Goal: Information Seeking & Learning: Learn about a topic

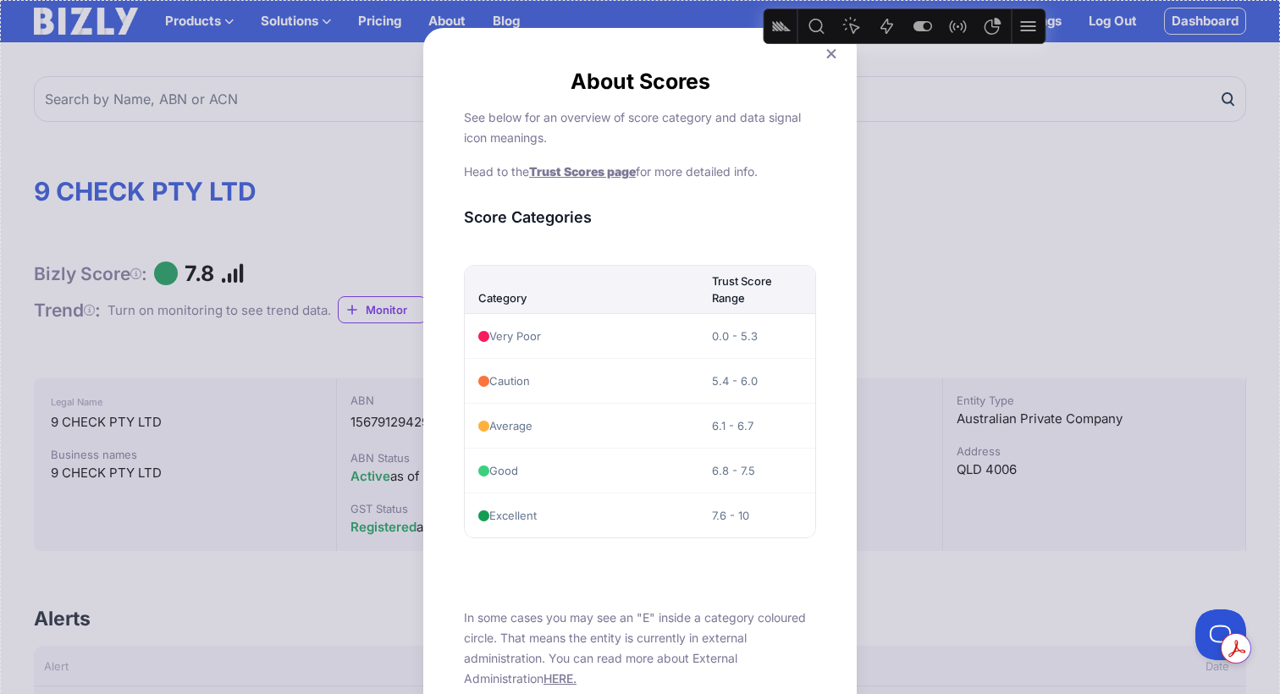
click at [831, 57] on icon at bounding box center [831, 53] width 10 height 11
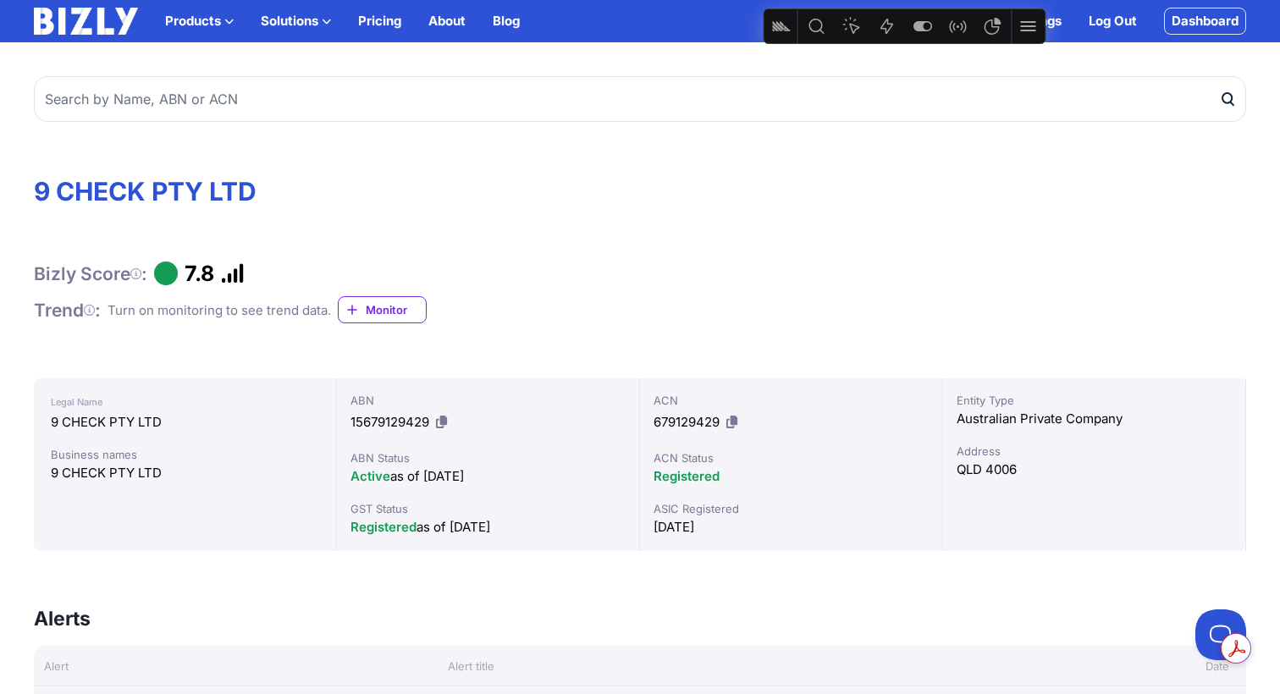
click at [509, 26] on link "Blog" at bounding box center [506, 21] width 27 height 20
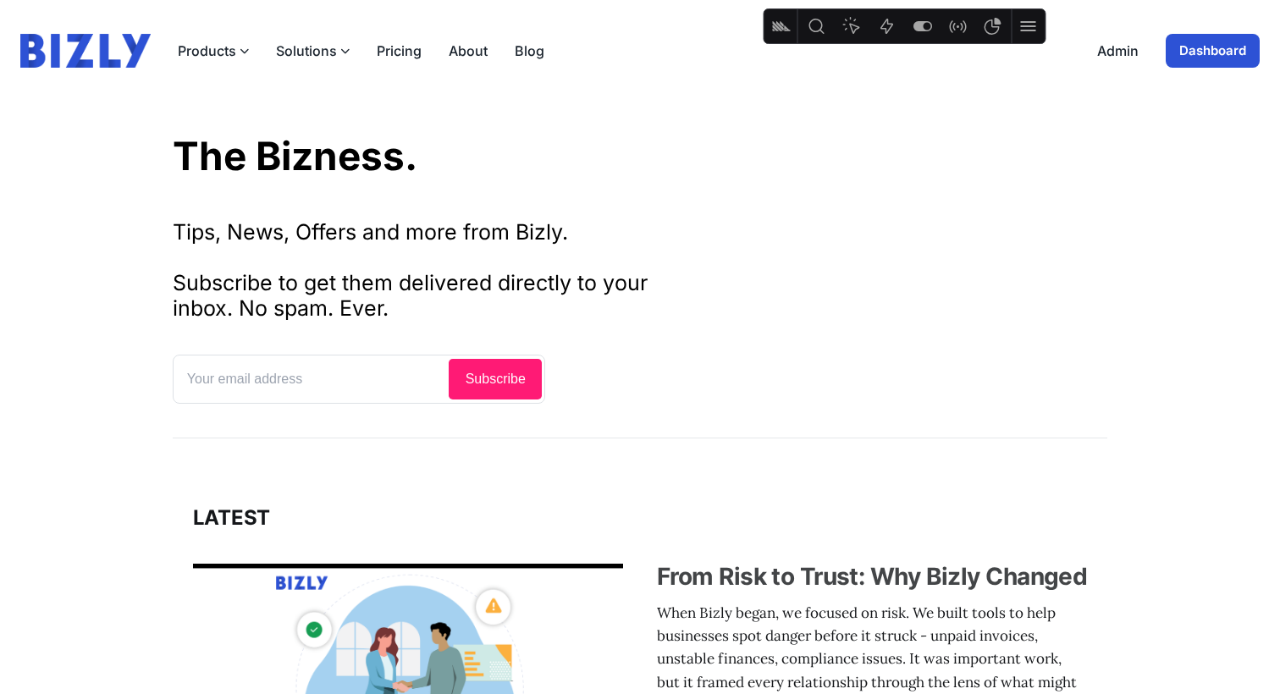
click at [787, 587] on h3 "From Risk to Trust: Why Bizly Changed" at bounding box center [872, 576] width 431 height 30
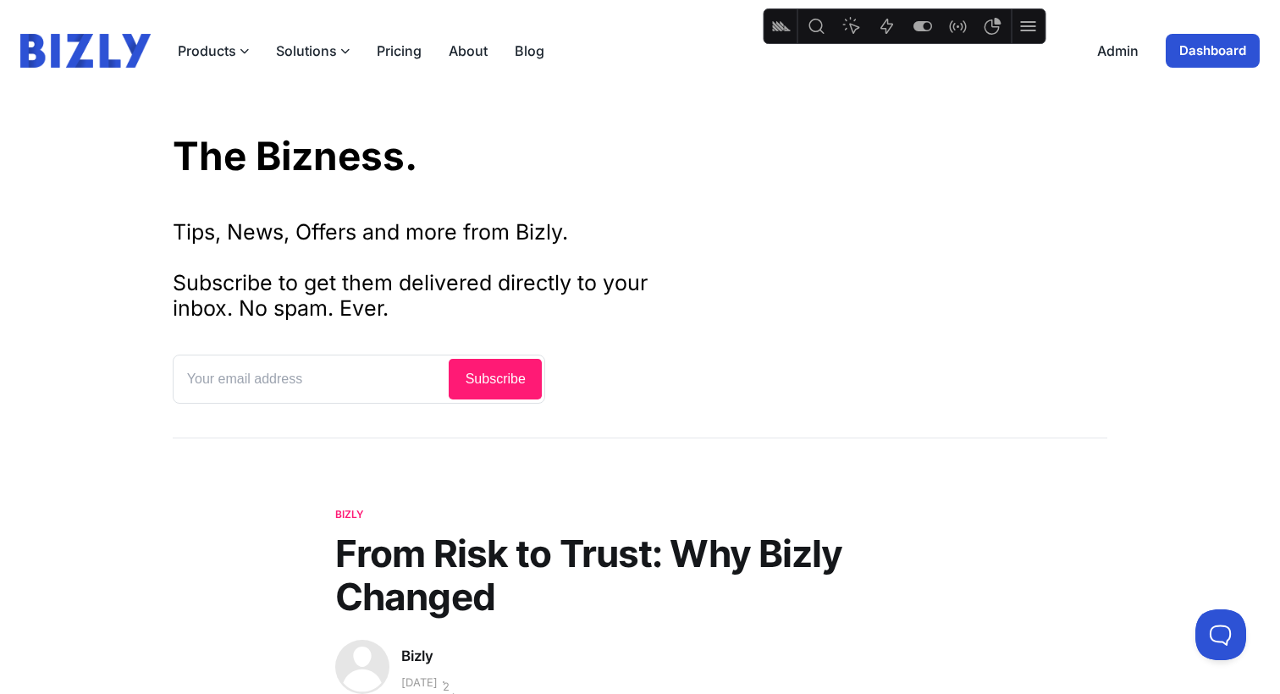
click at [890, 199] on div "Tips, News, Offers and more from Bizly. Subscribe to get them delivered directl…" at bounding box center [640, 308] width 935 height 262
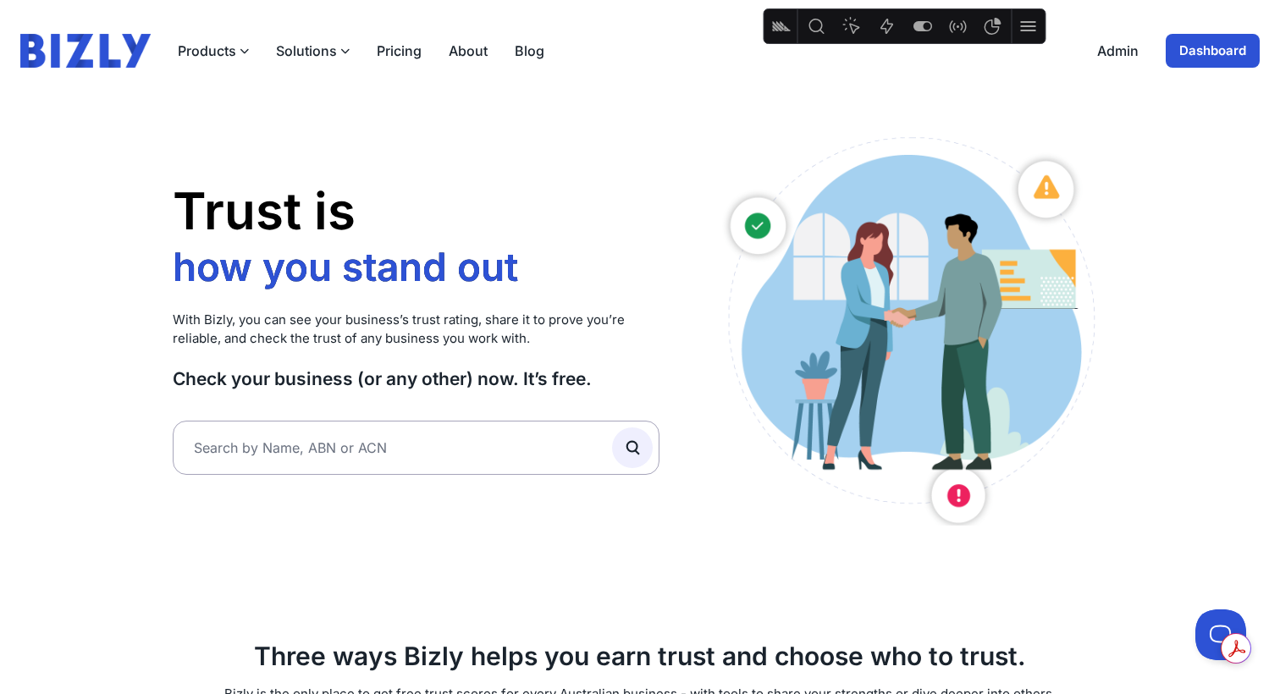
click at [460, 53] on link "About" at bounding box center [468, 51] width 39 height 20
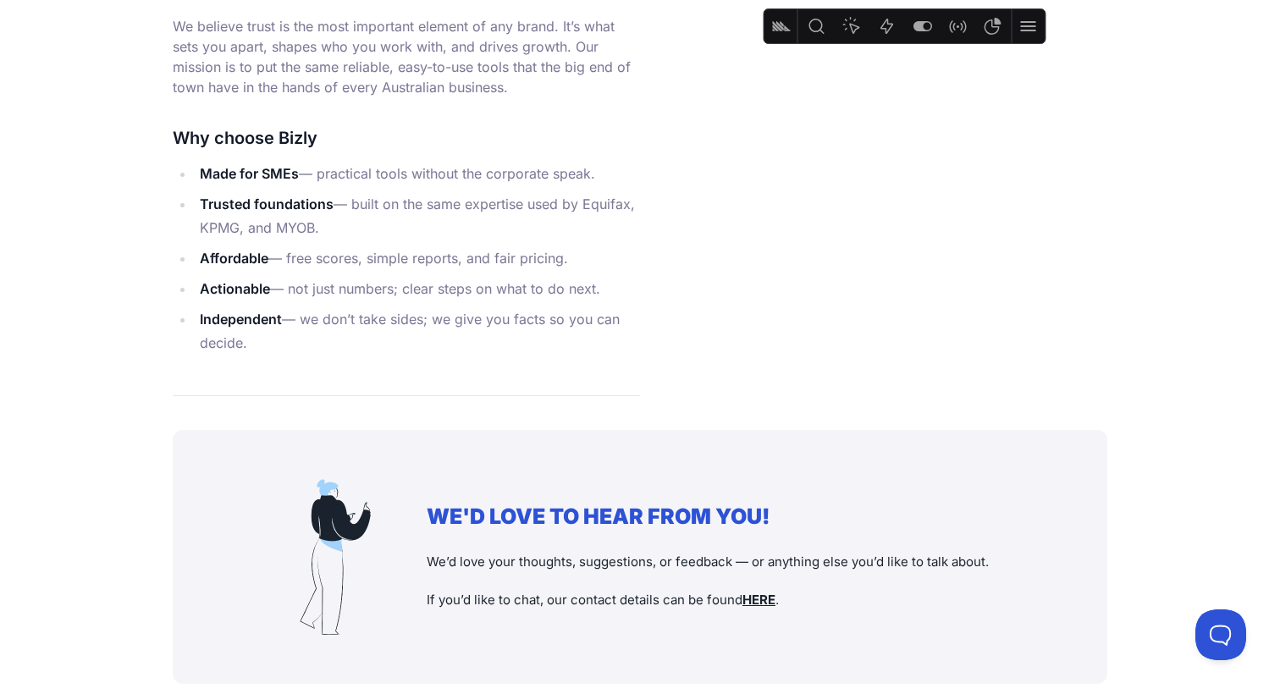
scroll to position [2024, 0]
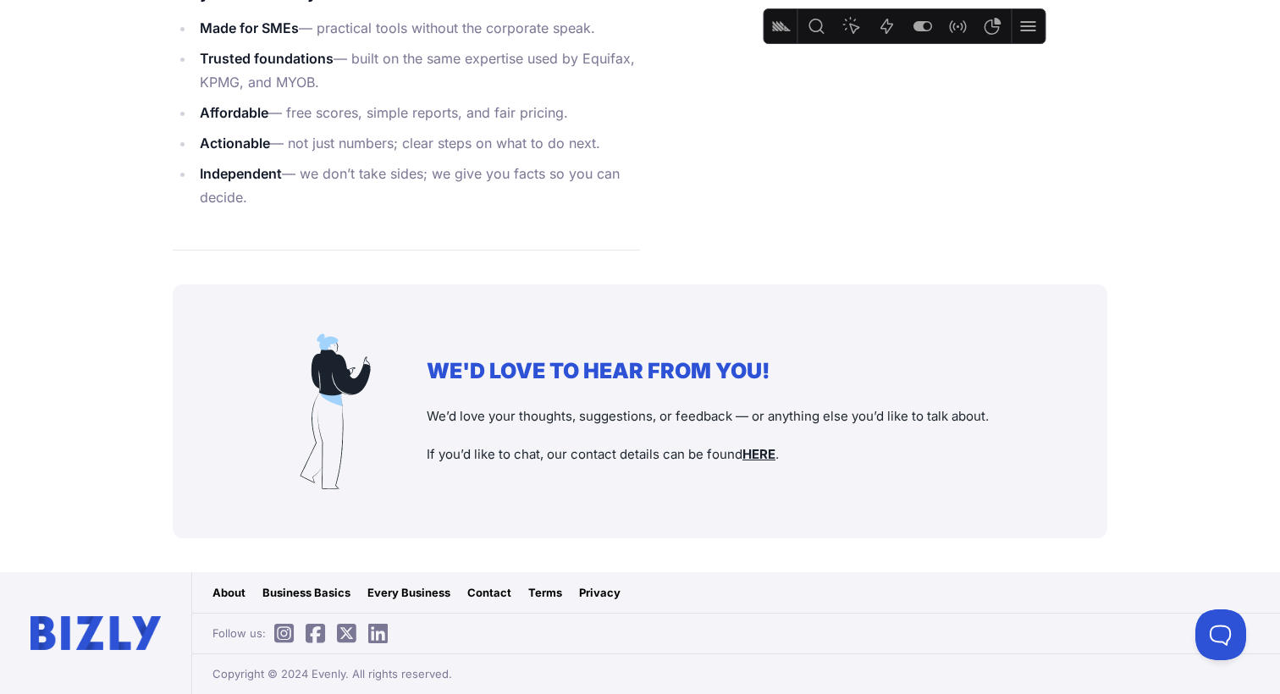
click at [762, 450] on u "HERE" at bounding box center [759, 454] width 33 height 16
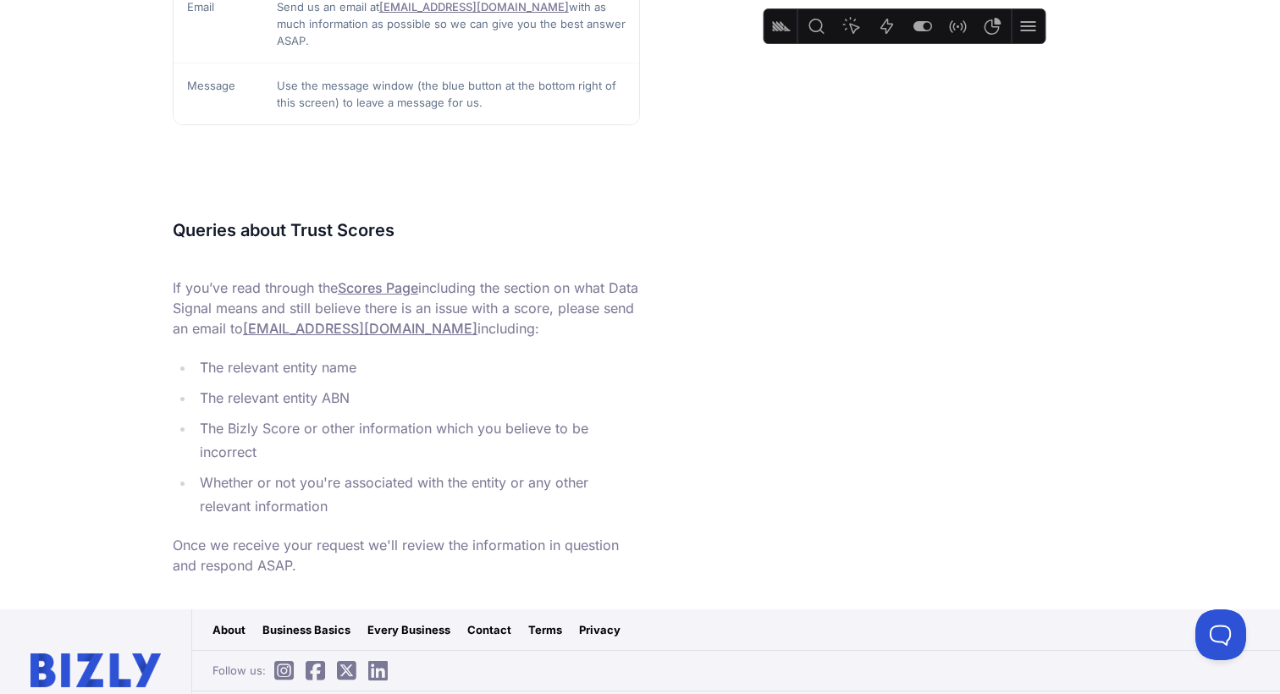
scroll to position [615, 0]
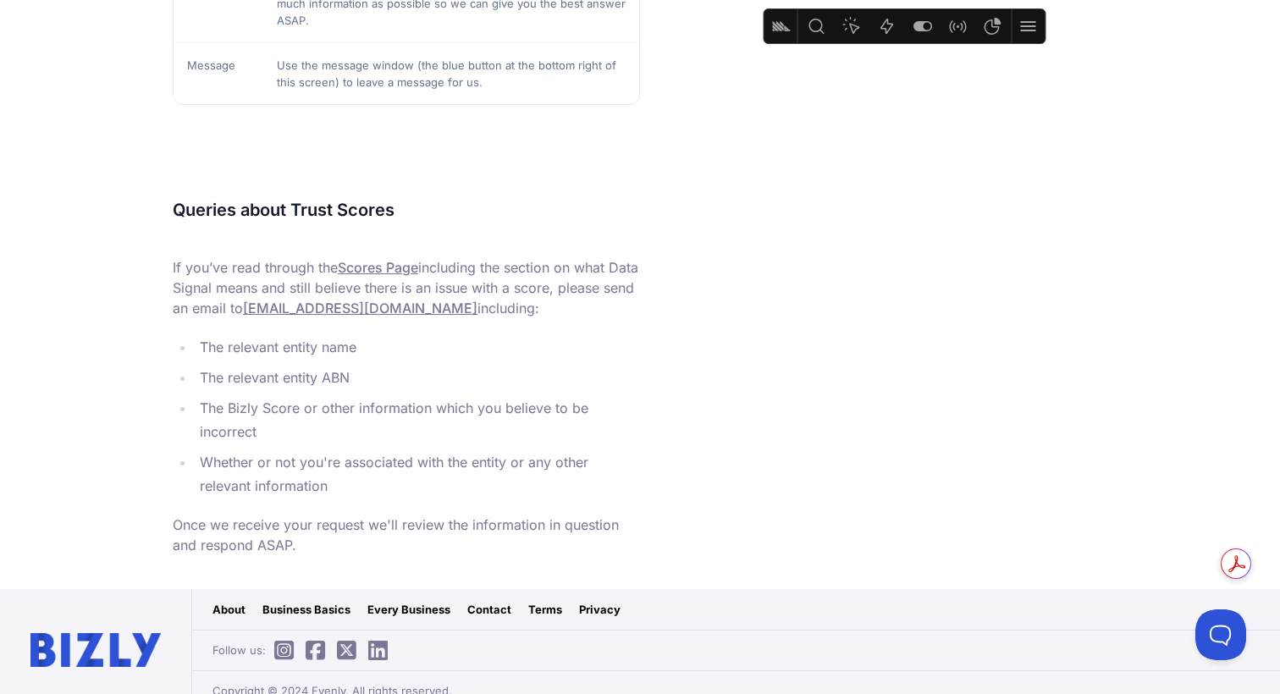
click at [284, 651] on icon at bounding box center [283, 651] width 19 height 1
click at [320, 651] on icon at bounding box center [315, 651] width 19 height 1
click at [350, 651] on icon at bounding box center [346, 651] width 19 height 1
click at [348, 651] on icon at bounding box center [346, 651] width 19 height 1
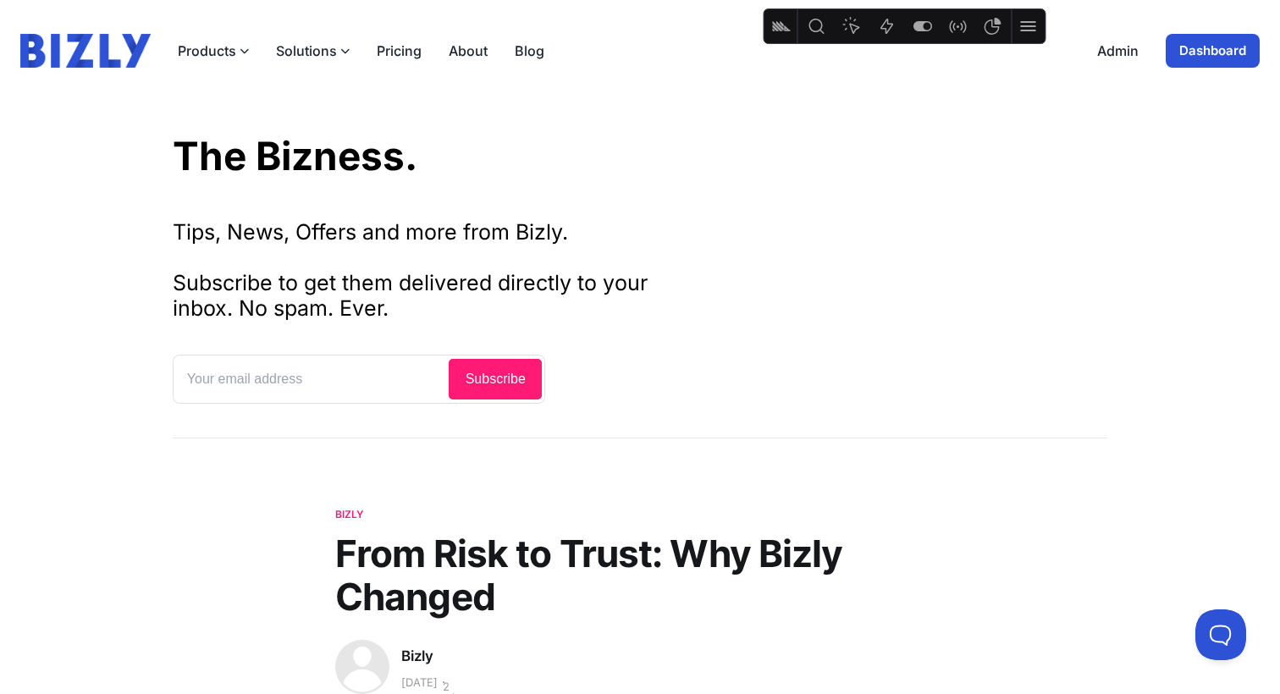
click at [527, 52] on link "Blog" at bounding box center [530, 51] width 30 height 20
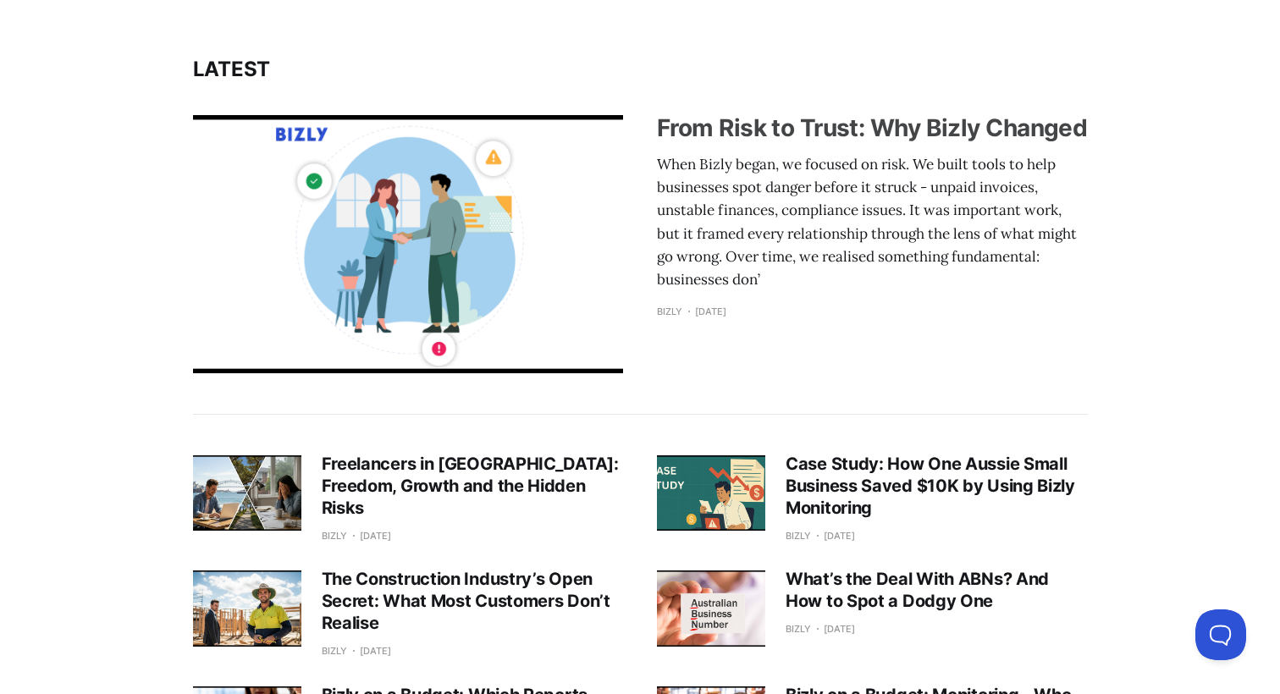
drag, startPoint x: 776, startPoint y: 152, endPoint x: 758, endPoint y: 141, distance: 20.9
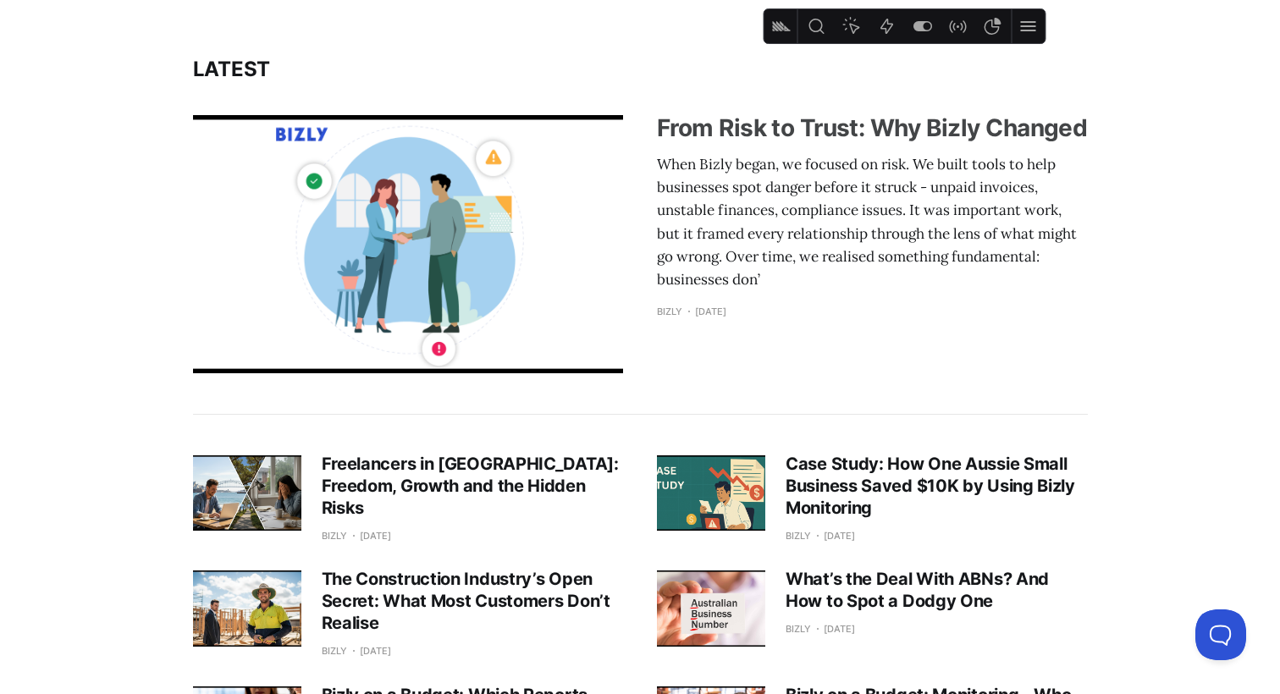
click at [734, 135] on h3 "From Risk to Trust: Why Bizly Changed" at bounding box center [872, 128] width 431 height 30
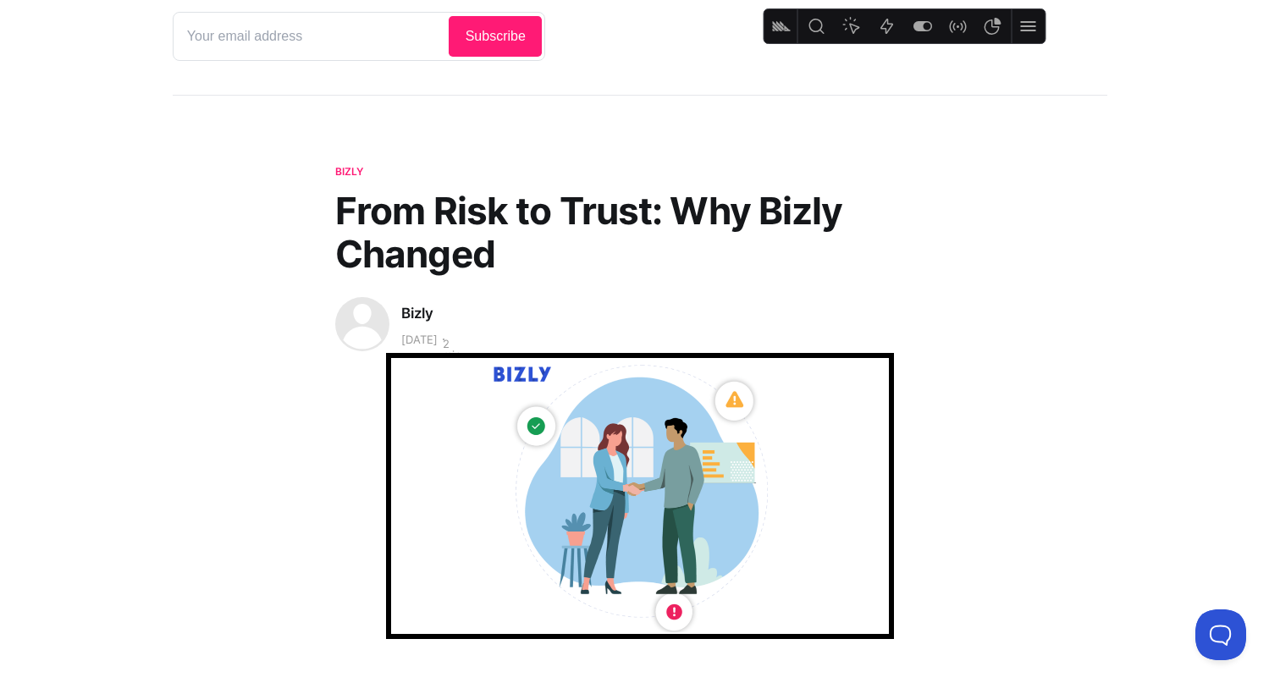
scroll to position [199, 0]
